Goal: Find specific page/section: Find specific page/section

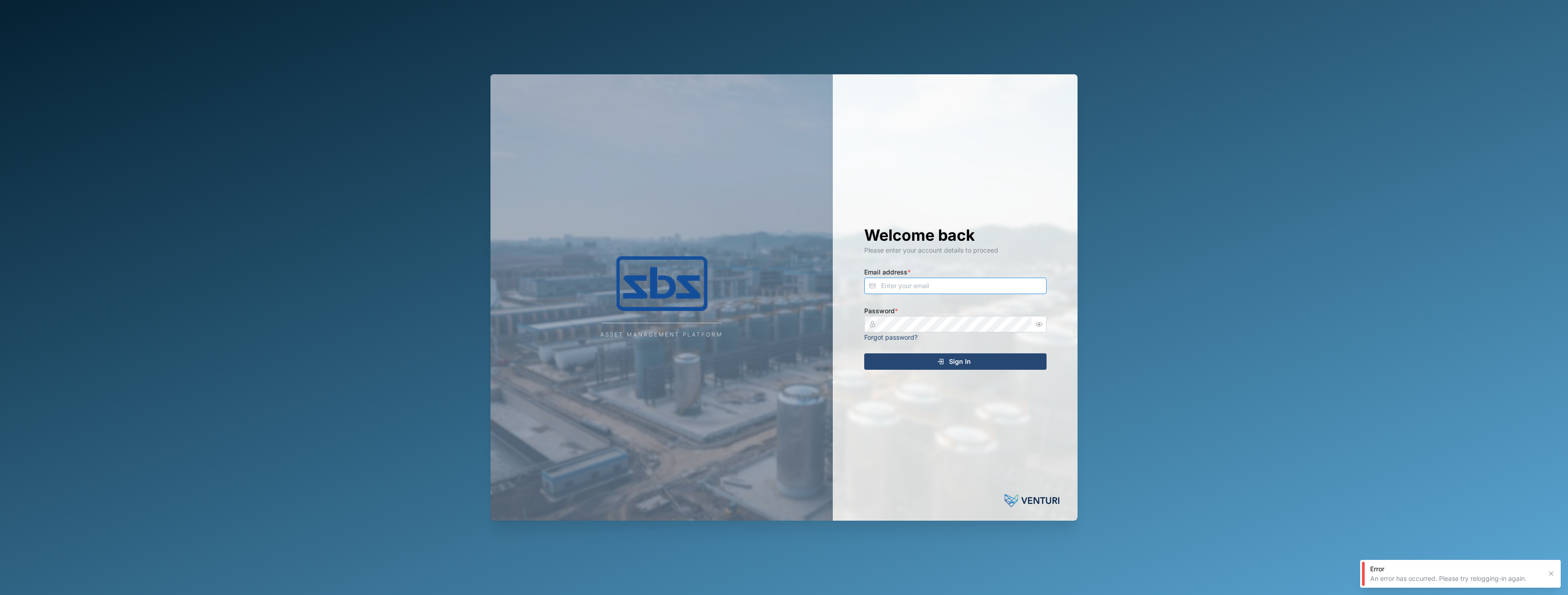
type input "[EMAIL_ADDRESS][DOMAIN_NAME]"
click at [924, 360] on div "Sign In" at bounding box center [954, 361] width 168 height 16
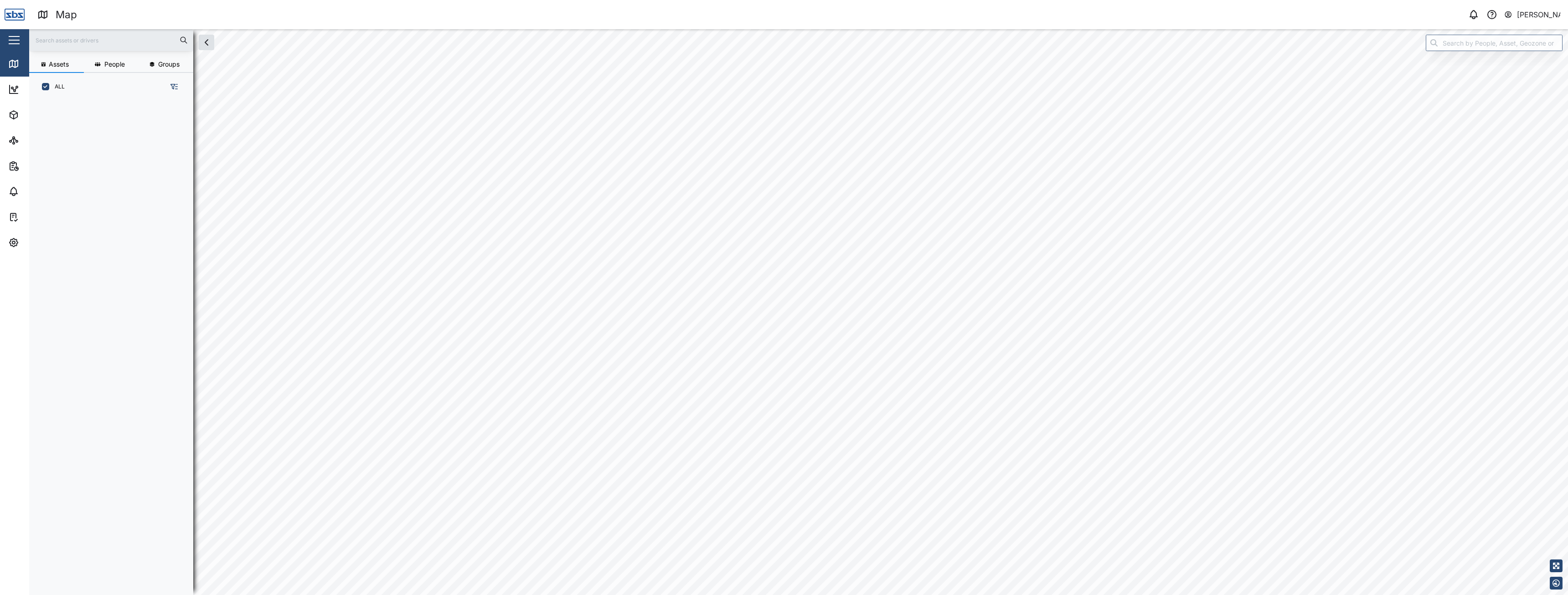
scroll to position [483, 143]
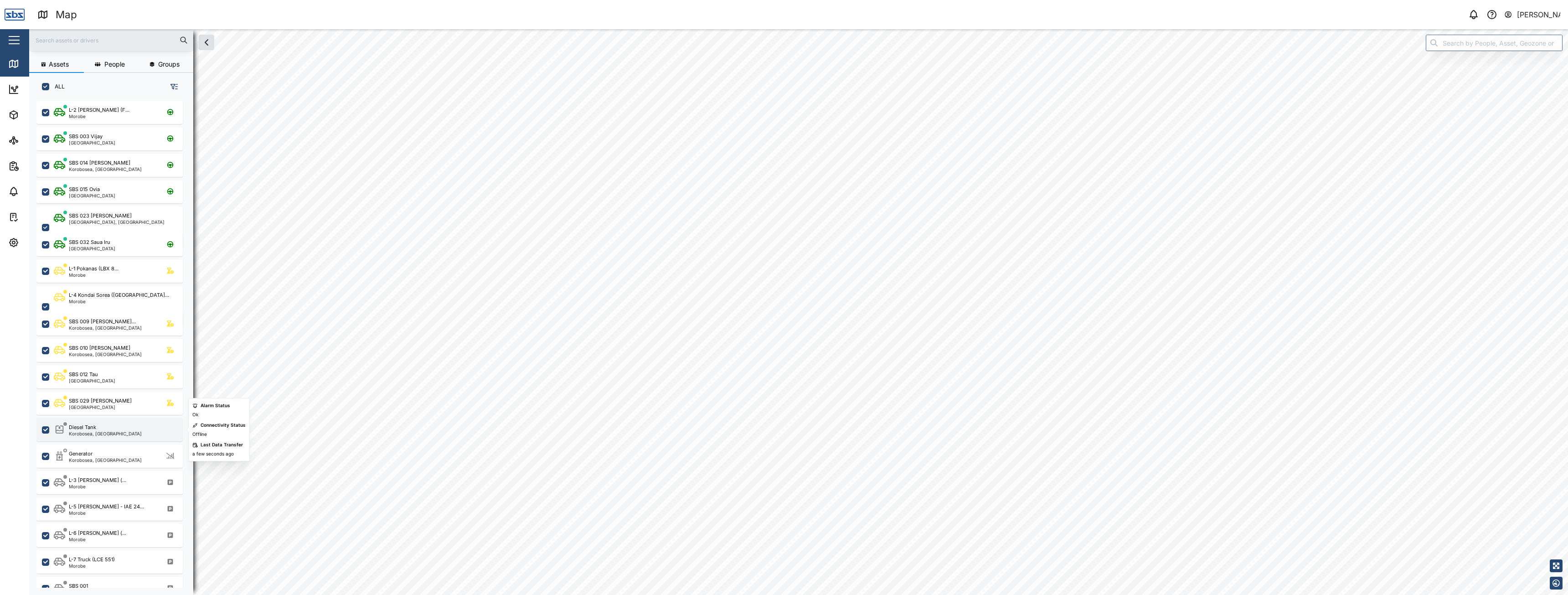
click at [110, 431] on div "Korobosea, [GEOGRAPHIC_DATA]" at bounding box center [105, 433] width 73 height 4
